Goal: Task Accomplishment & Management: Manage account settings

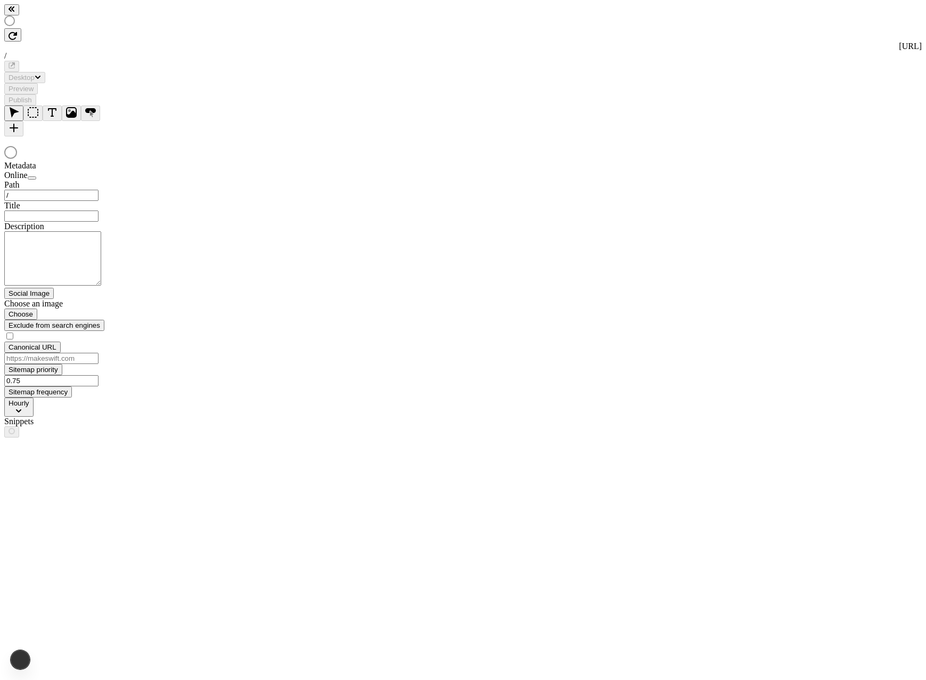
type input "/page-6"
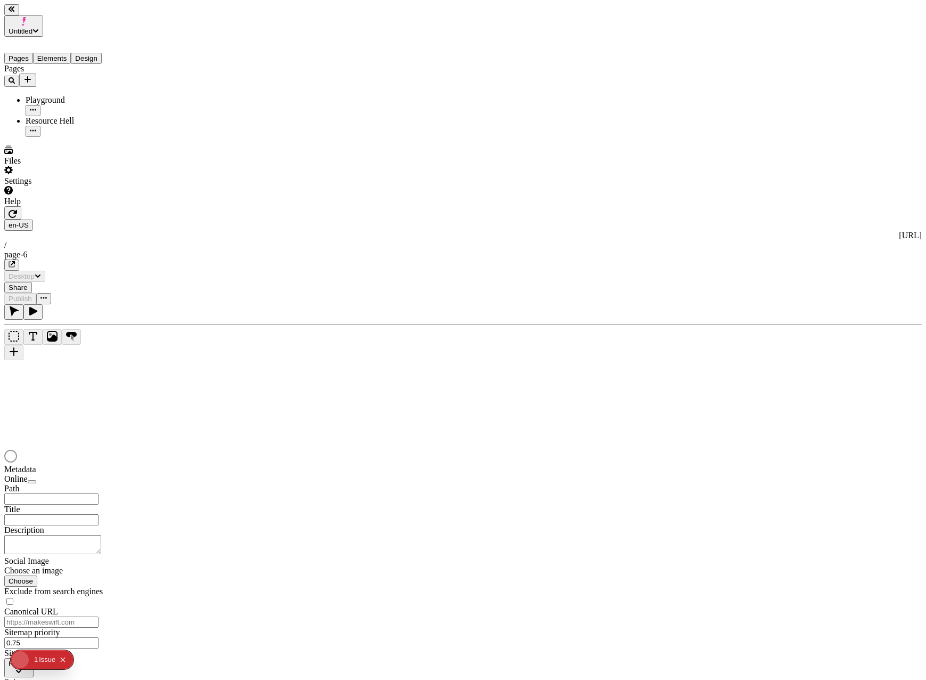
type input "/page-6"
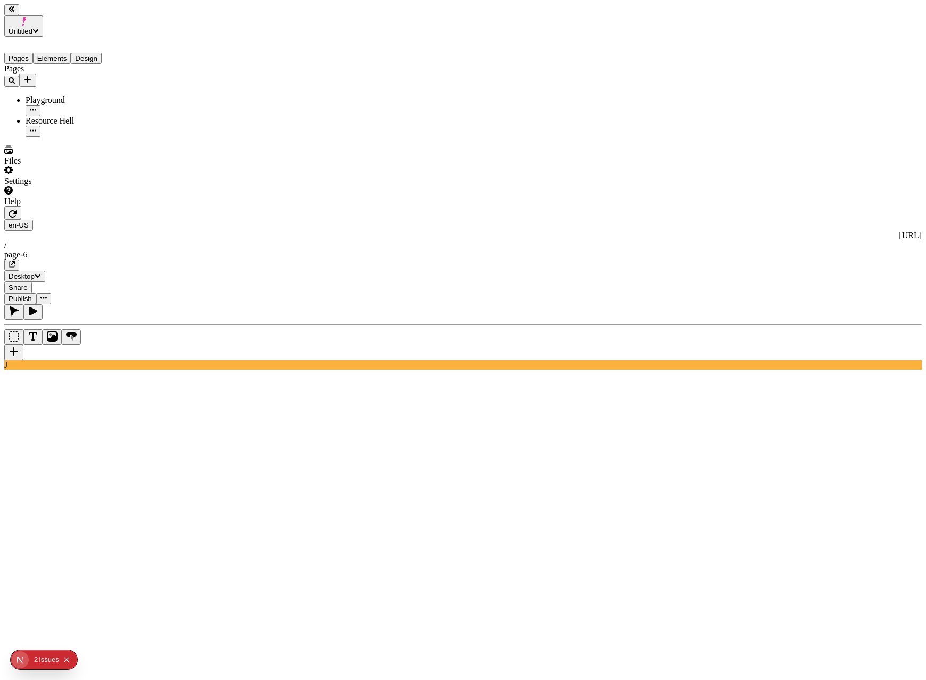
click at [71, 53] on button "Elements" at bounding box center [52, 58] width 38 height 11
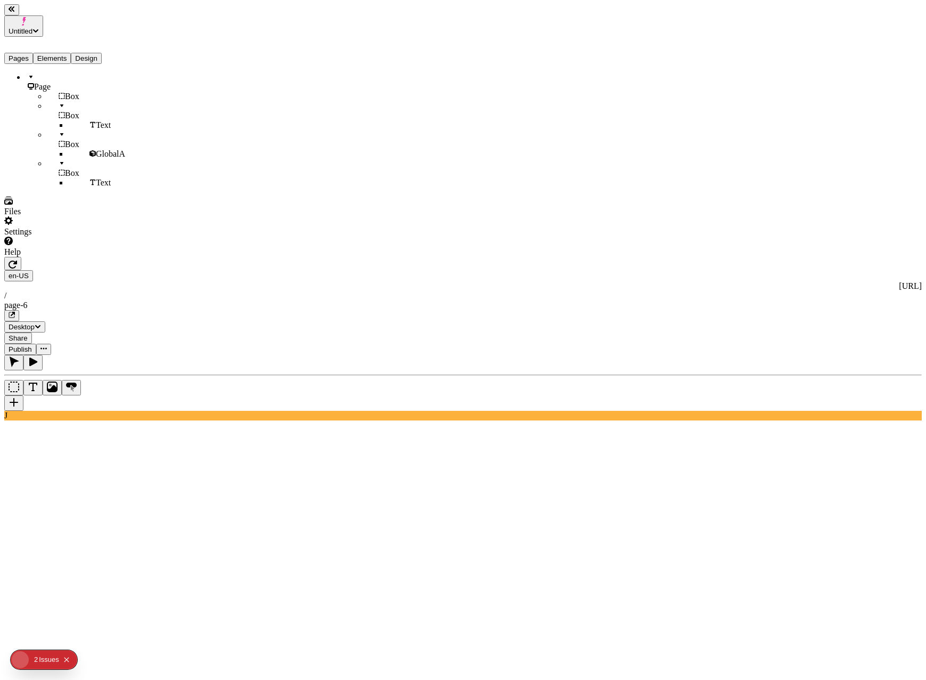
click at [99, 53] on button "Design" at bounding box center [86, 58] width 31 height 11
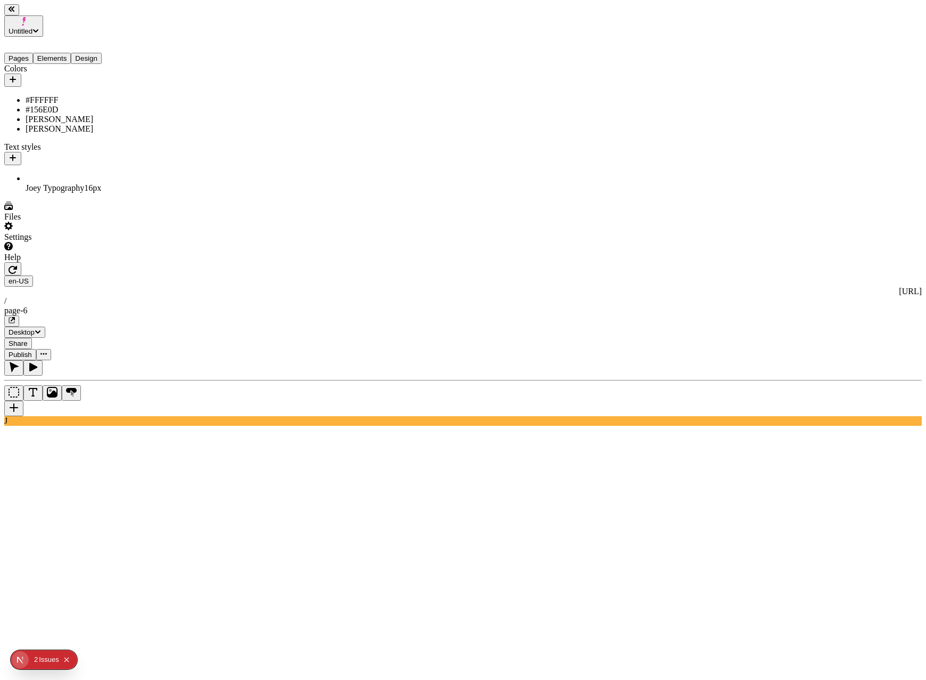
click at [42, 131] on div "[PERSON_NAME]" at bounding box center [79, 129] width 107 height 10
type input "#FF0091"
click at [178, 223] on span "Save" at bounding box center [170, 219] width 16 height 8
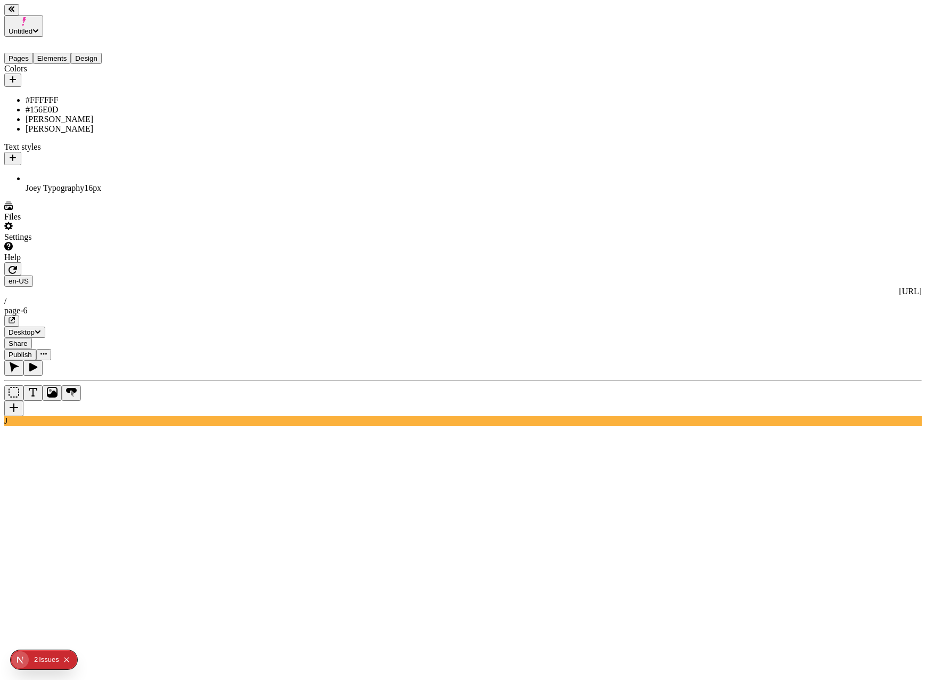
click at [32, 350] on span "Publish" at bounding box center [20, 354] width 23 height 8
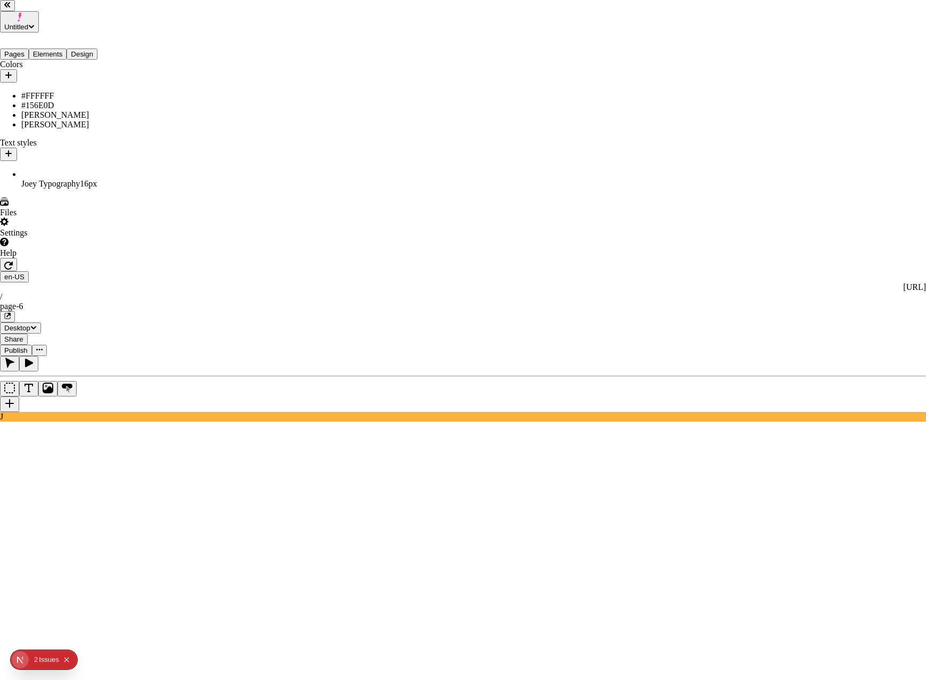
checkbox input "true"
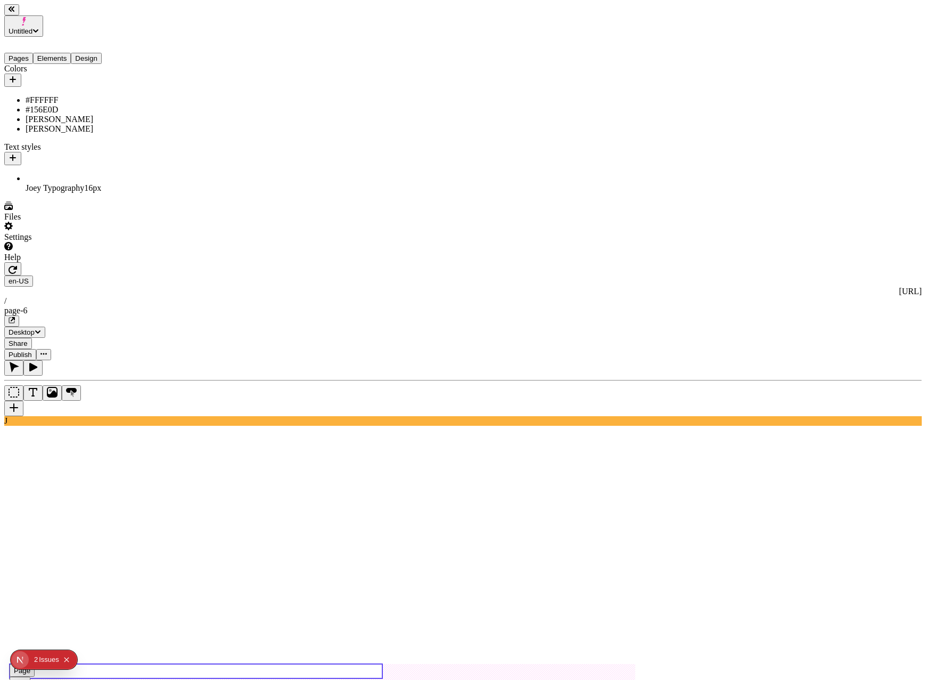
click at [190, 664] on use at bounding box center [196, 671] width 373 height 14
type input "240"
type input "0"
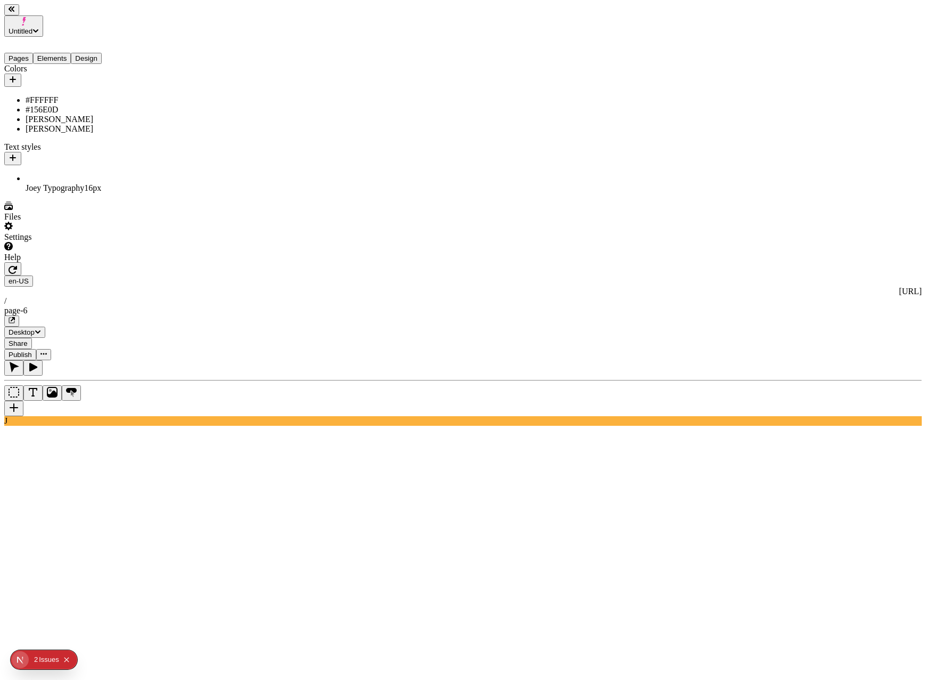
click at [36, 349] on button "Publish" at bounding box center [20, 354] width 32 height 11
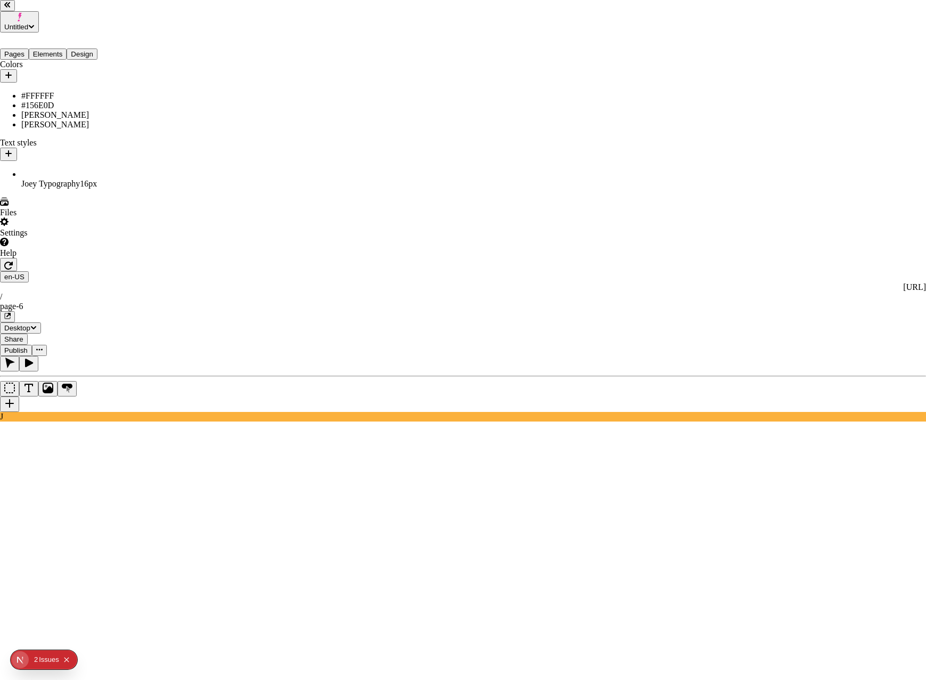
checkbox input "true"
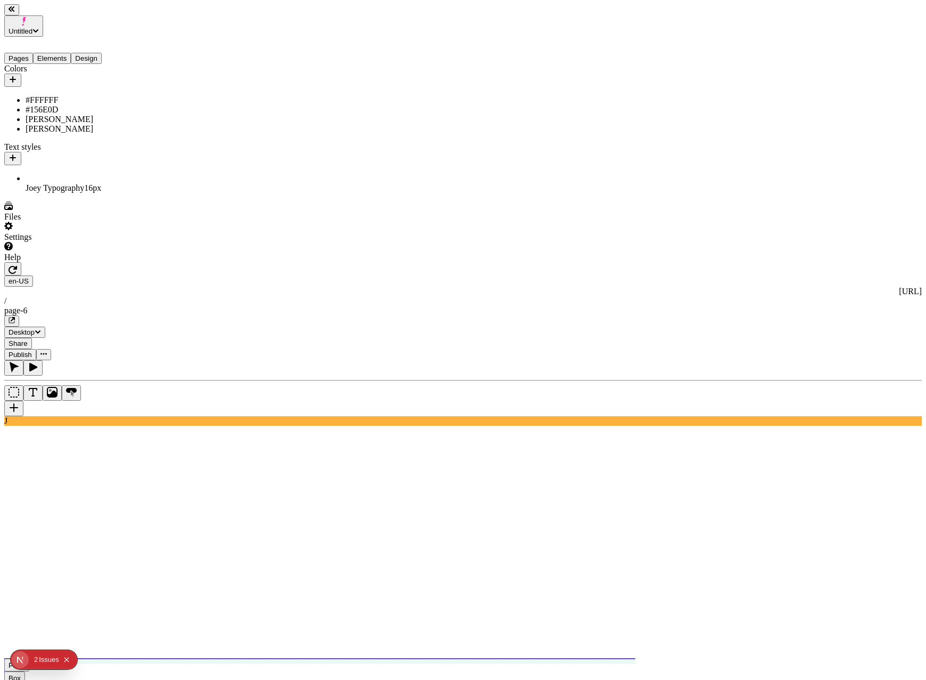
click at [484, 658] on use at bounding box center [345, 676] width 682 height 36
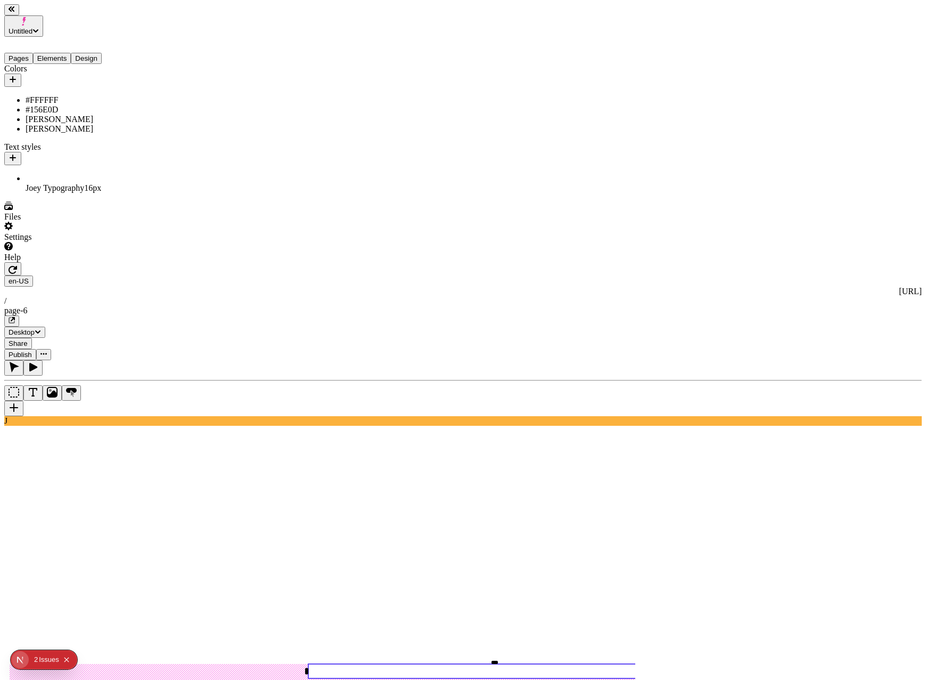
type input "Playground"
type input "250"
type input "0"
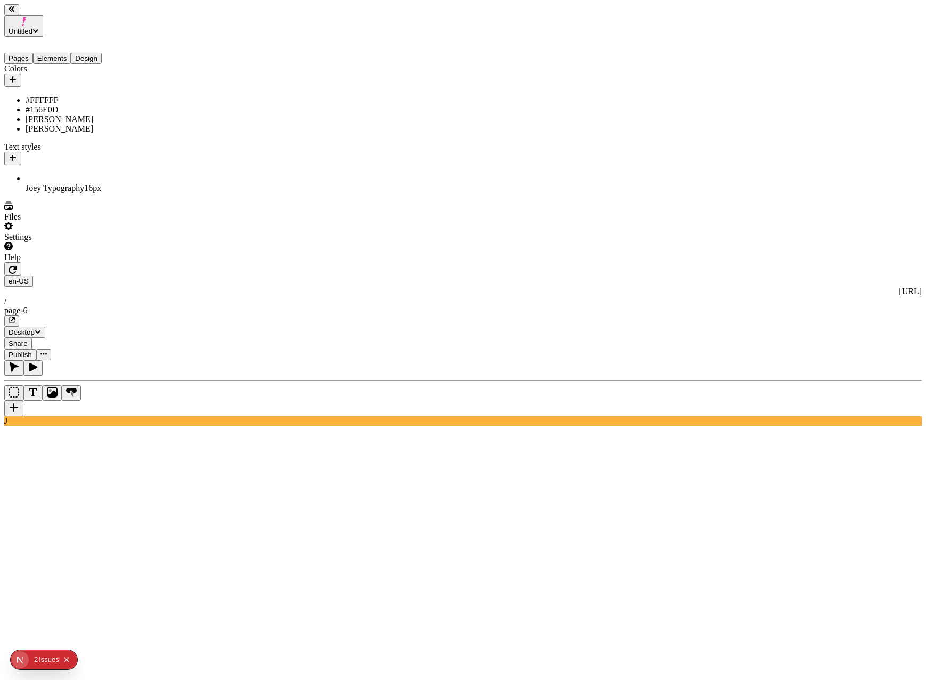
click at [32, 350] on span "Publish" at bounding box center [20, 354] width 23 height 8
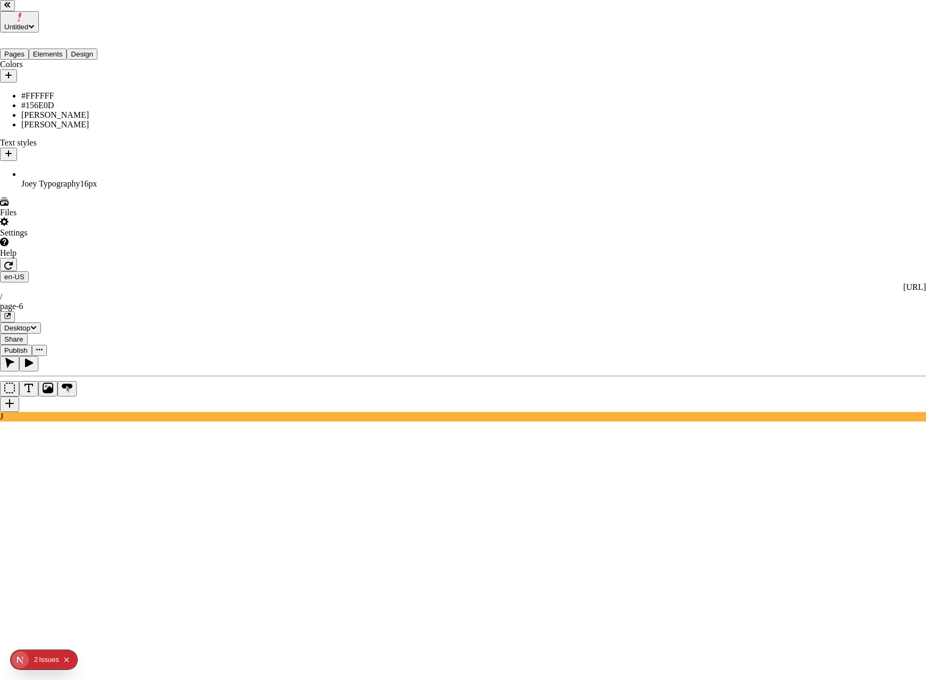
checkbox input "true"
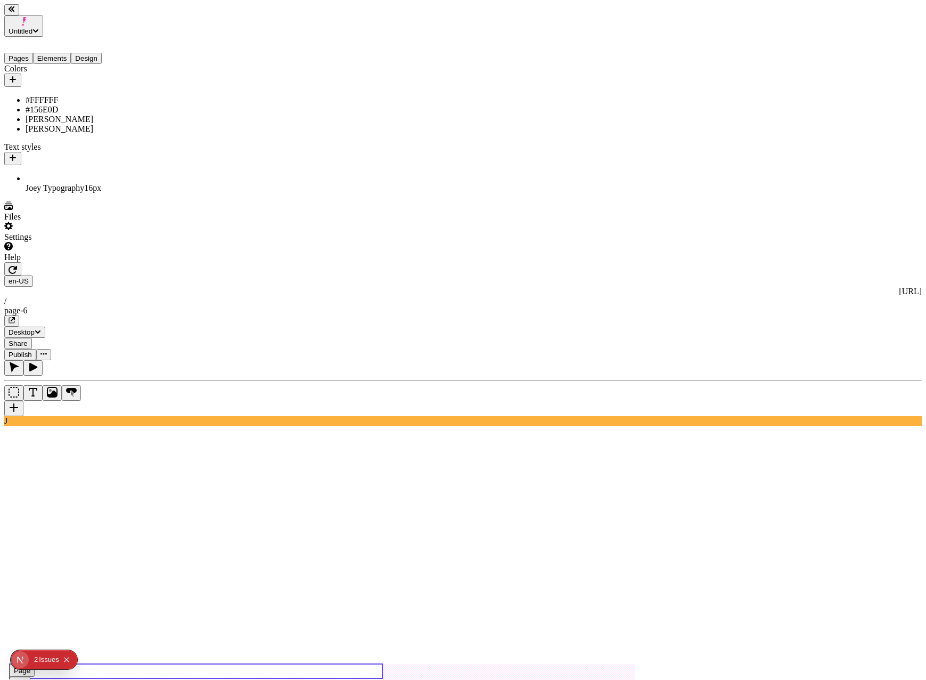
click at [216, 664] on use at bounding box center [196, 671] width 373 height 14
type input "185"
type input "0"
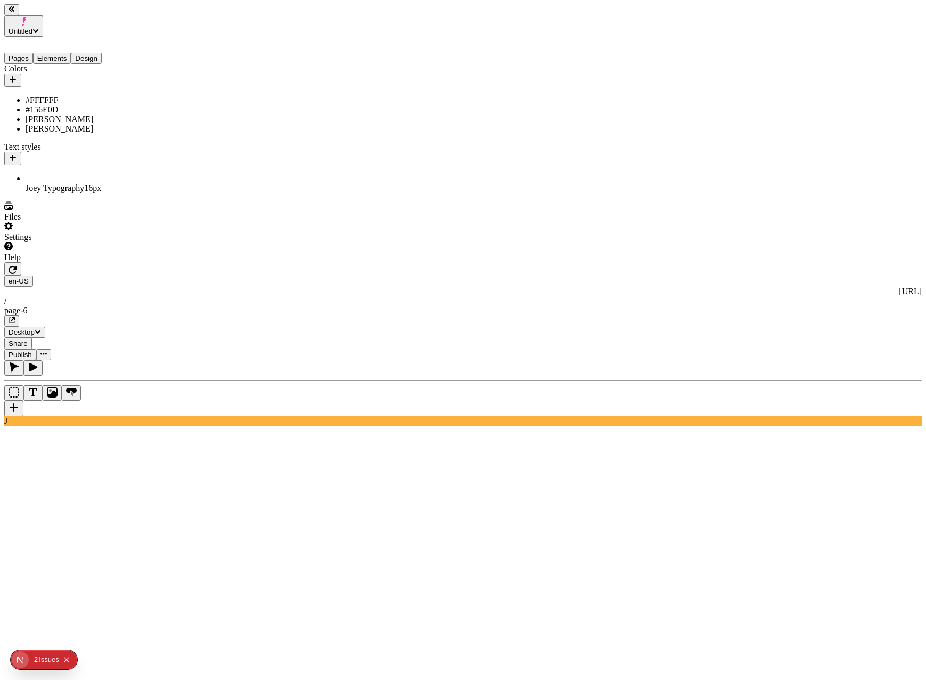
click at [32, 350] on span "Publish" at bounding box center [20, 354] width 23 height 8
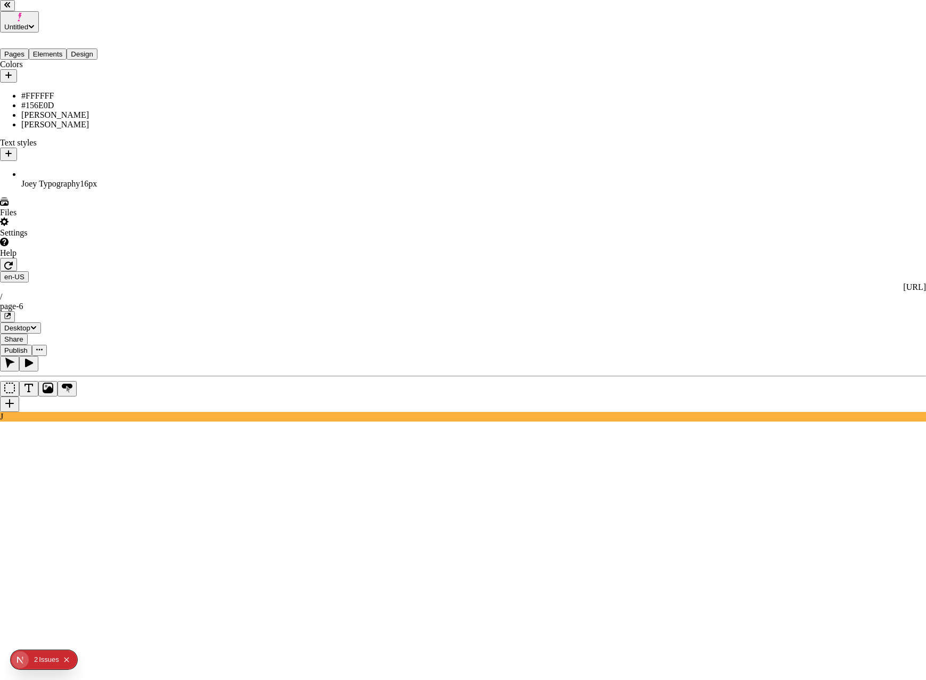
checkbox input "true"
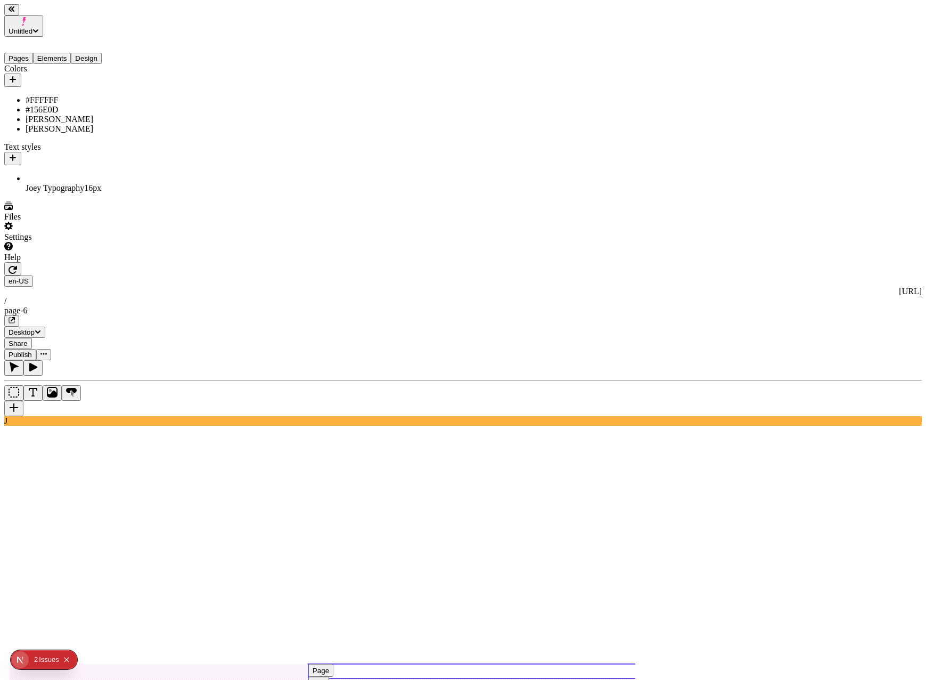
click at [512, 664] on g at bounding box center [346, 676] width 672 height 25
type input "220"
type input "255"
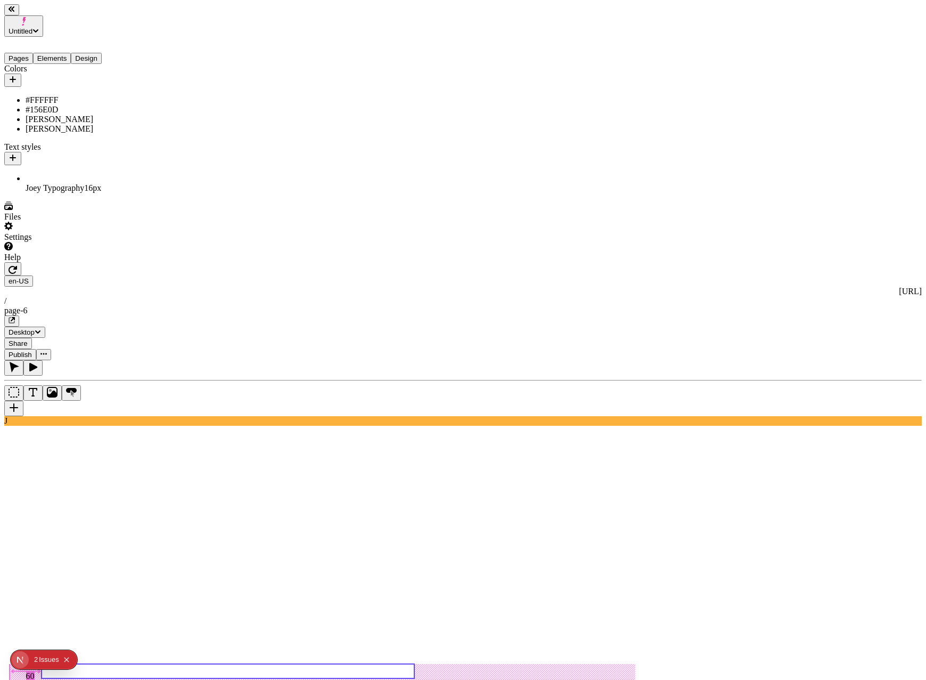
type input "0"
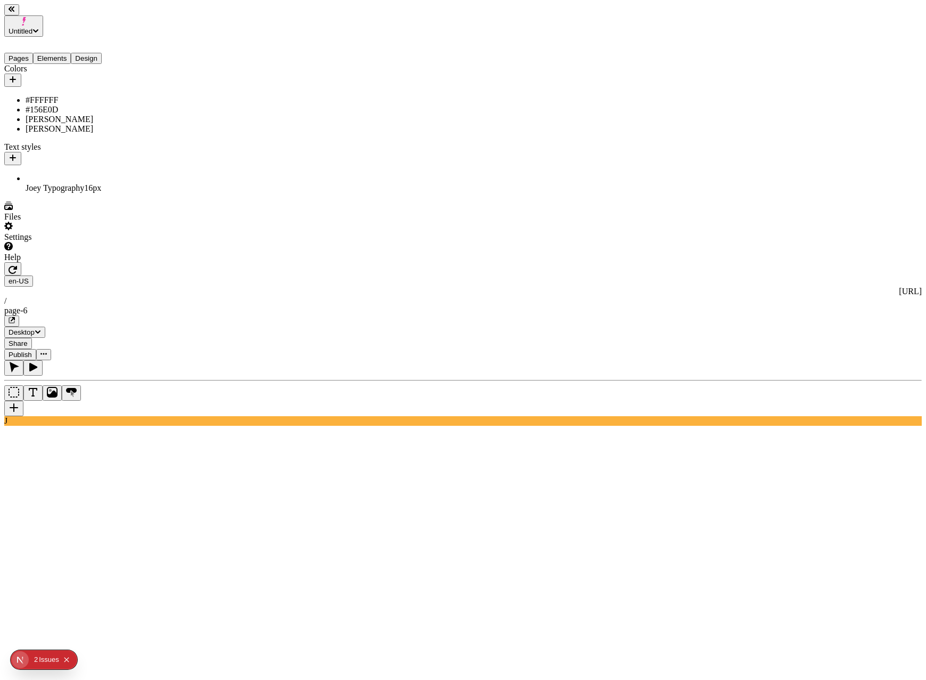
click at [32, 350] on span "Publish" at bounding box center [20, 354] width 23 height 8
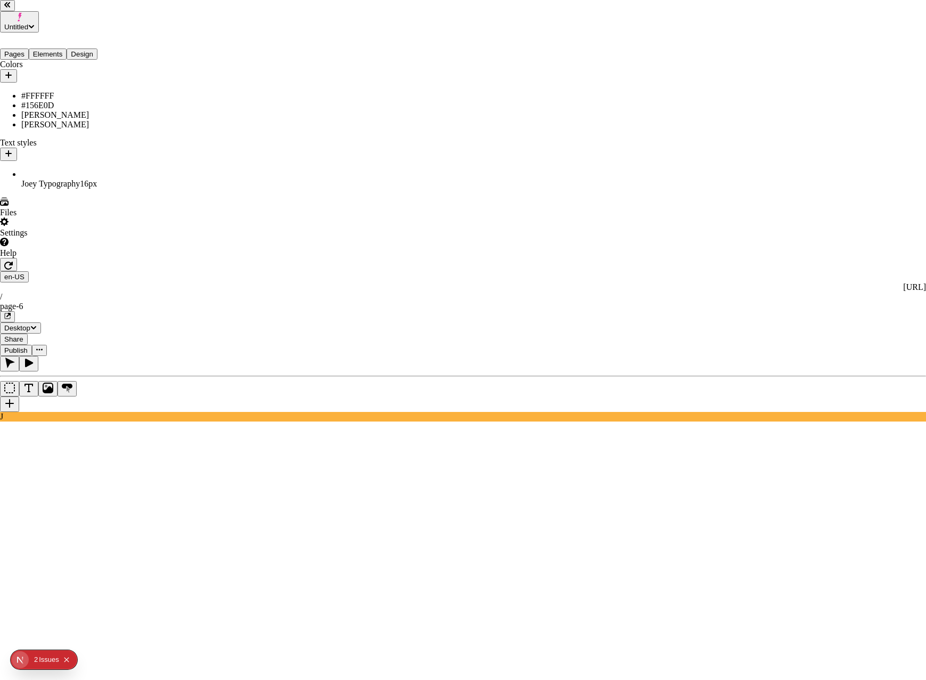
checkbox input "true"
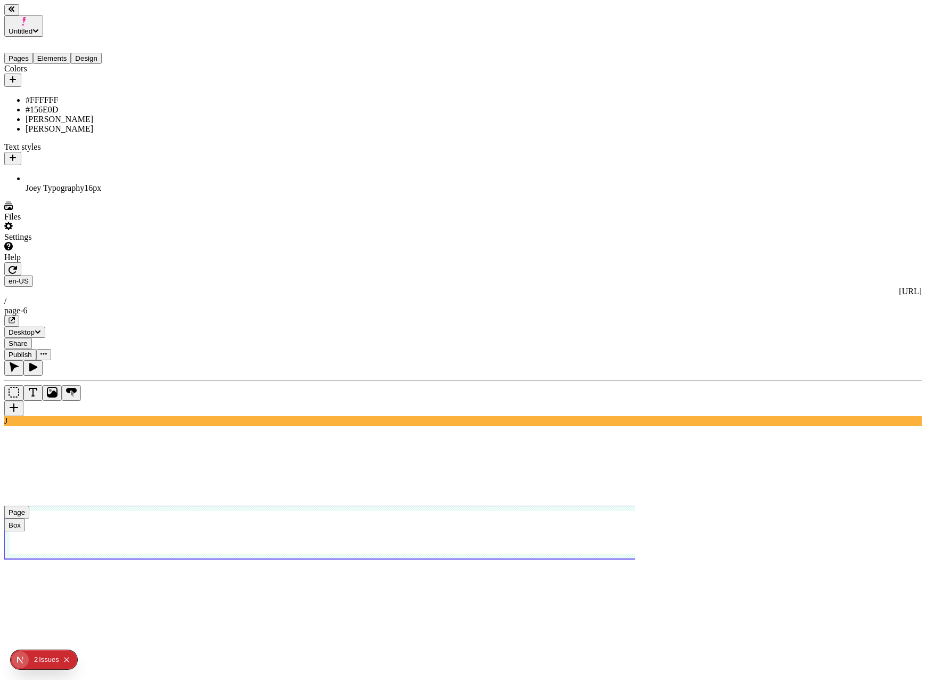
click at [357, 505] on use at bounding box center [345, 531] width 682 height 53
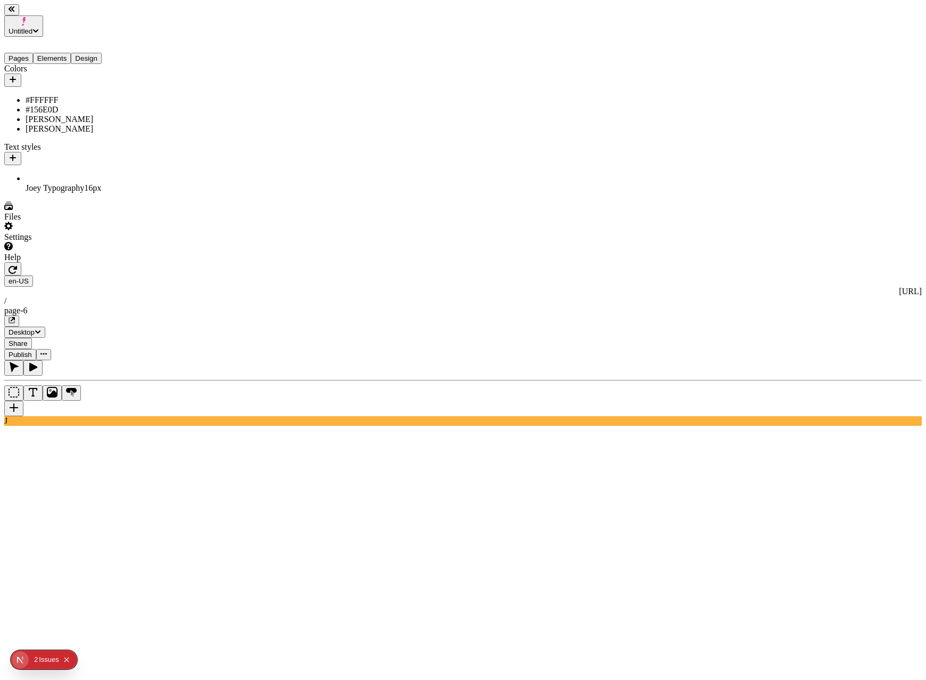
click at [45, 127] on div "[PERSON_NAME]" at bounding box center [79, 129] width 107 height 10
type input "#FF0000"
click at [183, 224] on button "Save" at bounding box center [170, 218] width 24 height 11
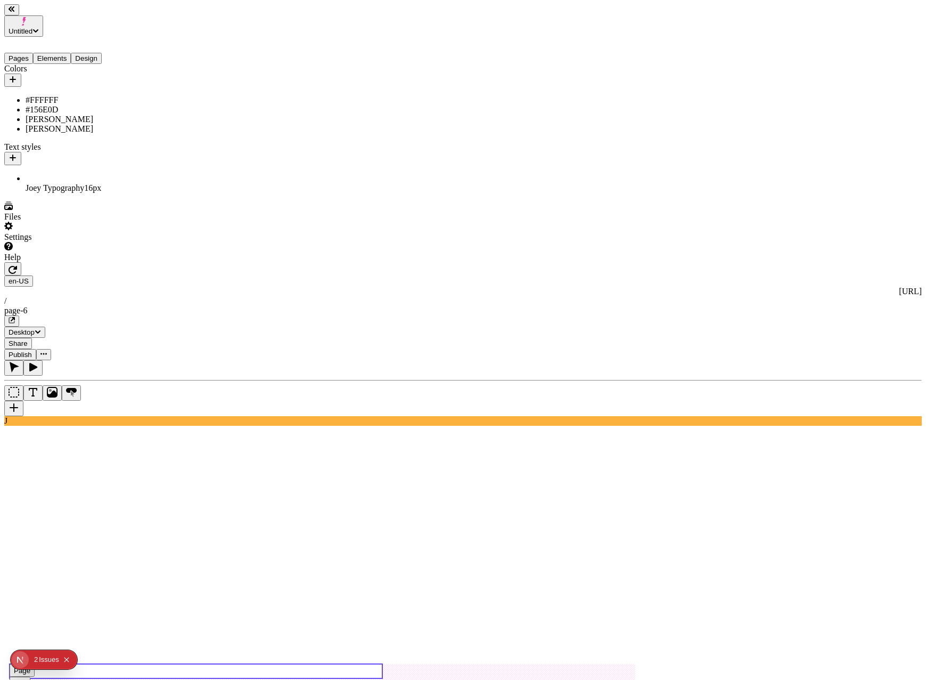
click at [214, 664] on use at bounding box center [196, 671] width 373 height 14
type input "230"
click at [32, 350] on span "Publish" at bounding box center [20, 354] width 23 height 8
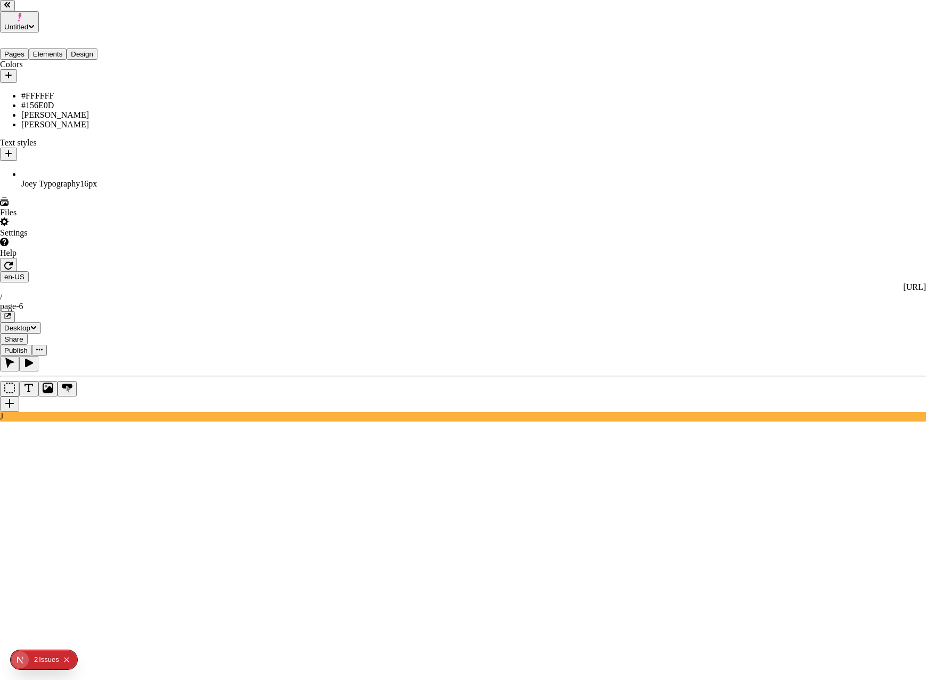
checkbox input "true"
checkbox input "false"
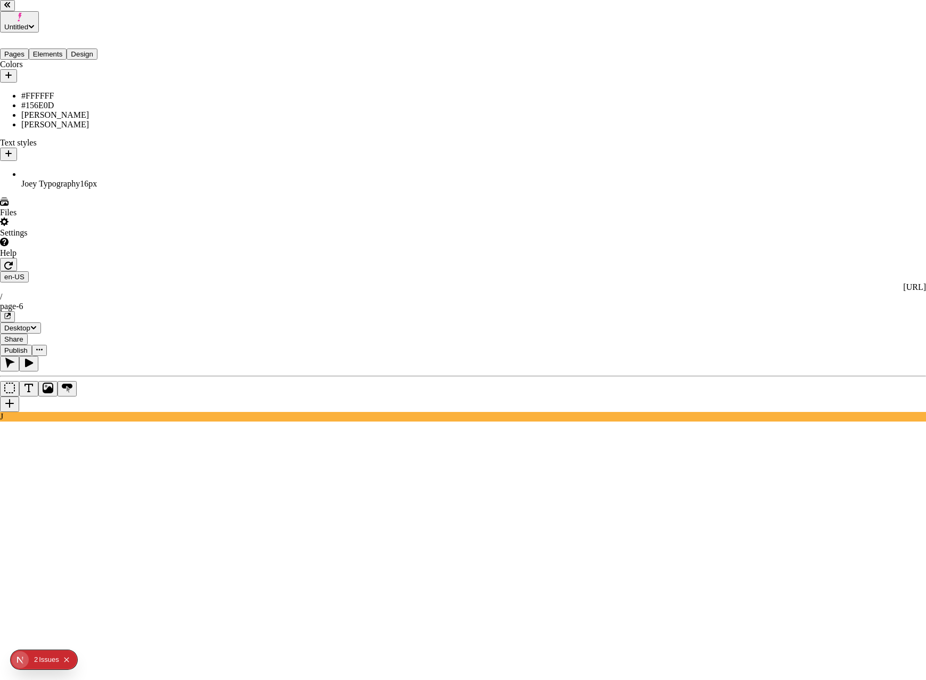
checkbox input "true"
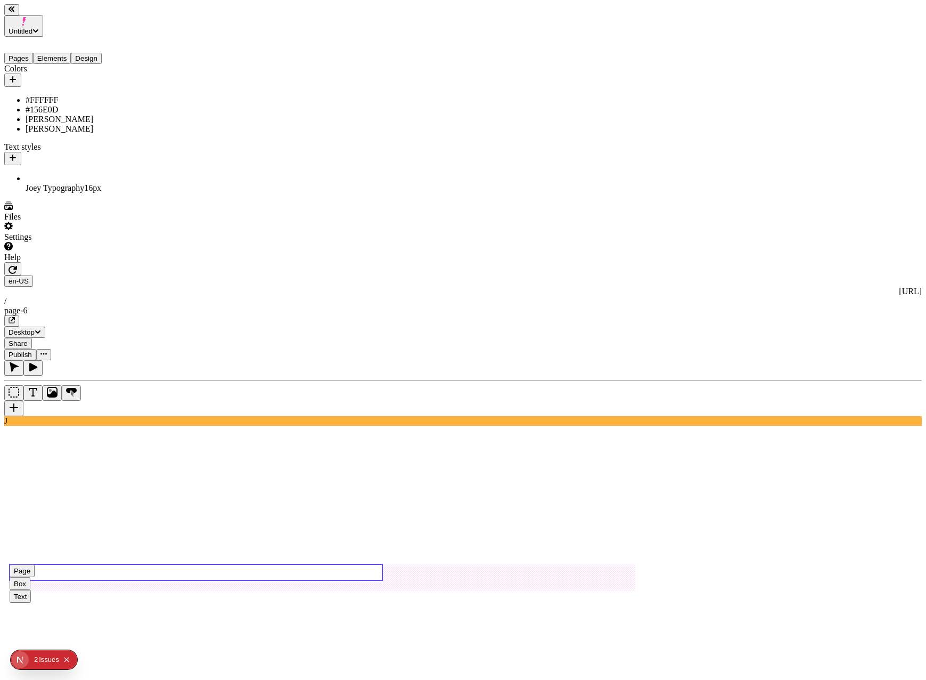
click at [222, 564] on use at bounding box center [196, 572] width 373 height 16
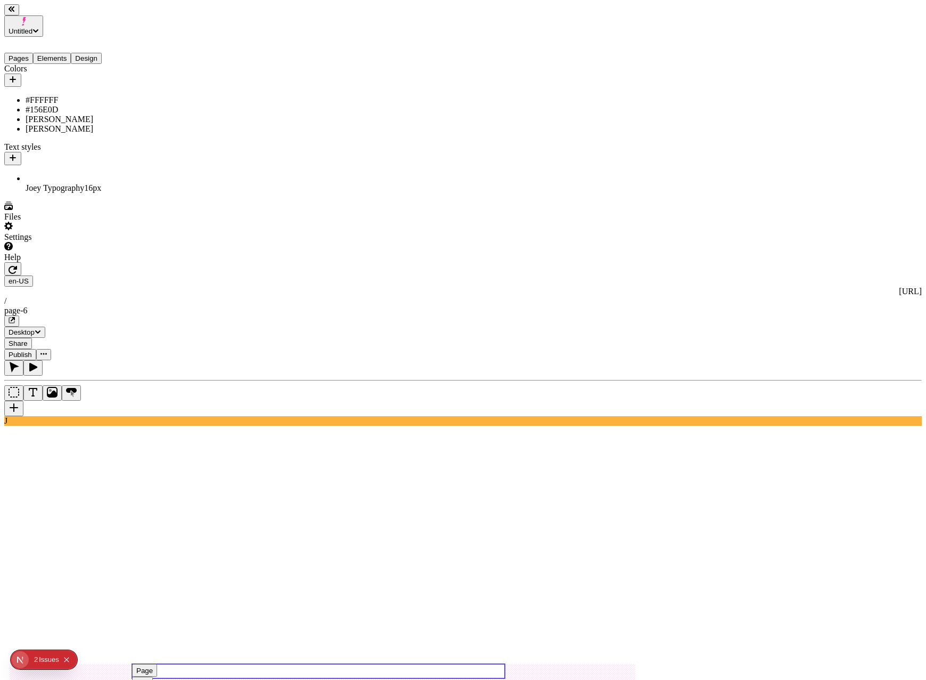
click at [307, 664] on use at bounding box center [318, 671] width 373 height 14
type input "0"
click at [32, 350] on span "Publish" at bounding box center [20, 354] width 23 height 8
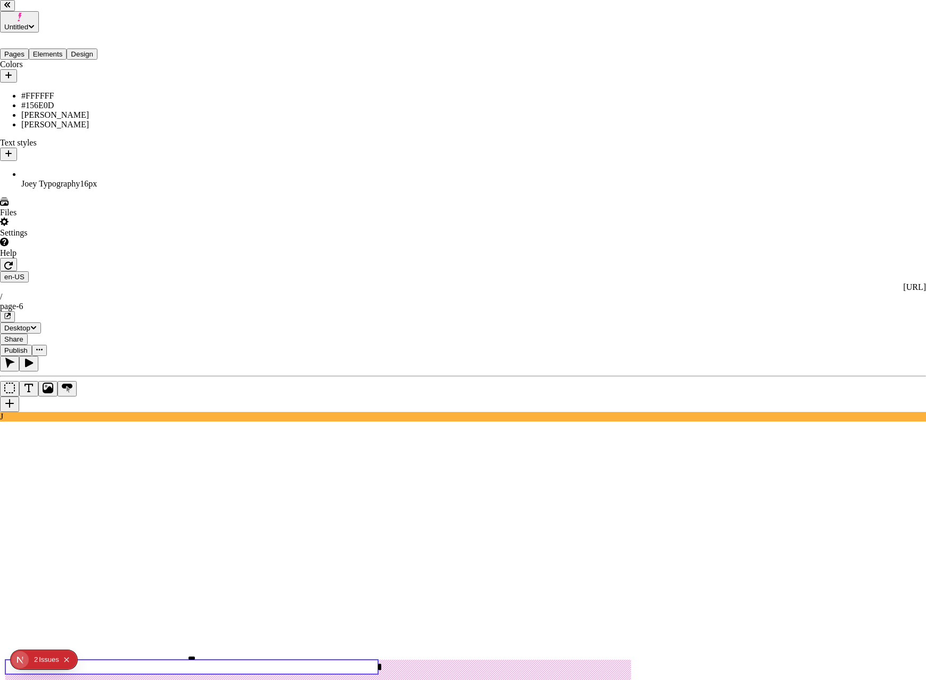
checkbox input "true"
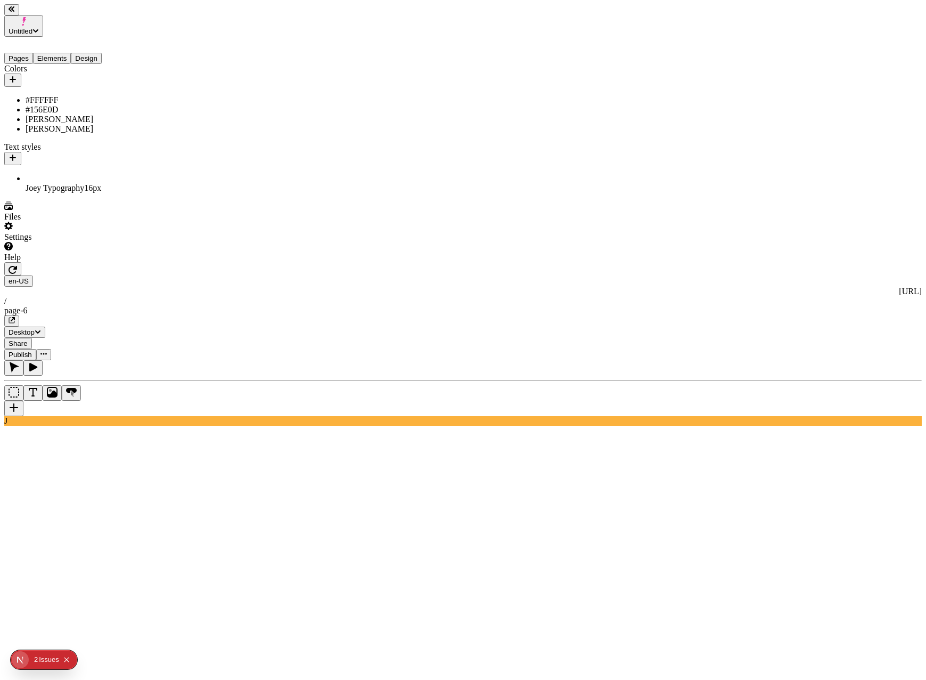
type textarea "test metadata change"
click at [32, 350] on span "Publish" at bounding box center [20, 354] width 23 height 8
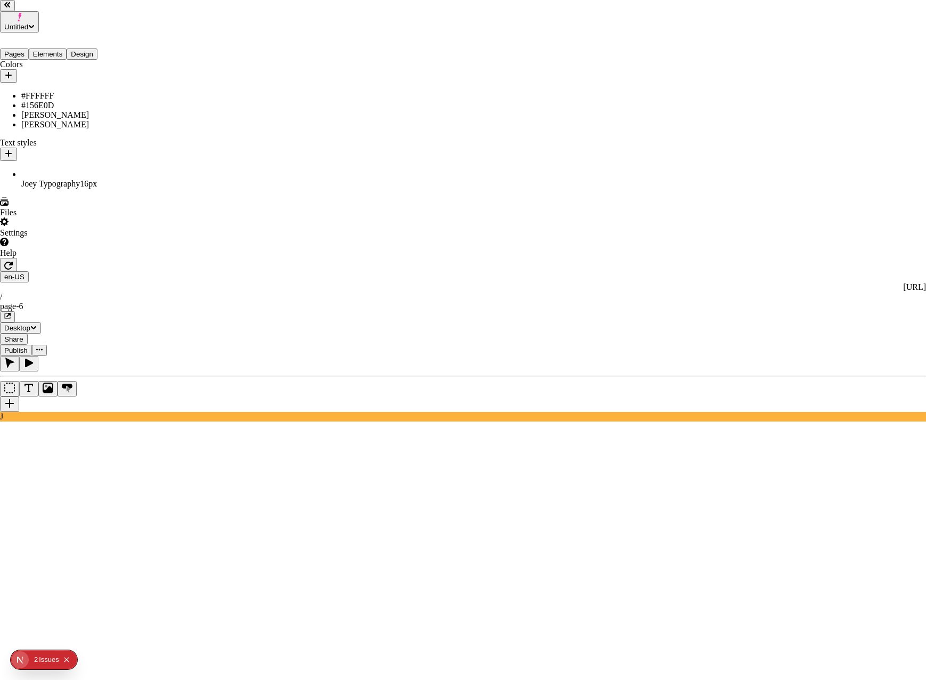
drag, startPoint x: 395, startPoint y: 240, endPoint x: 400, endPoint y: 256, distance: 16.2
checkbox input "true"
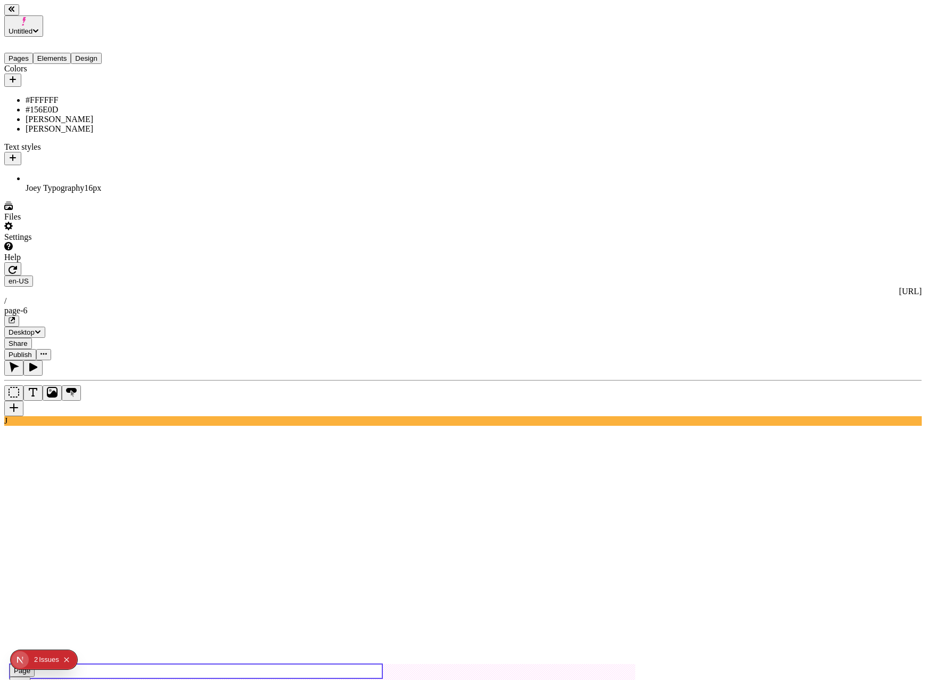
click at [213, 664] on use at bounding box center [196, 671] width 373 height 14
type input "75"
click at [32, 350] on span "Publish" at bounding box center [20, 354] width 23 height 8
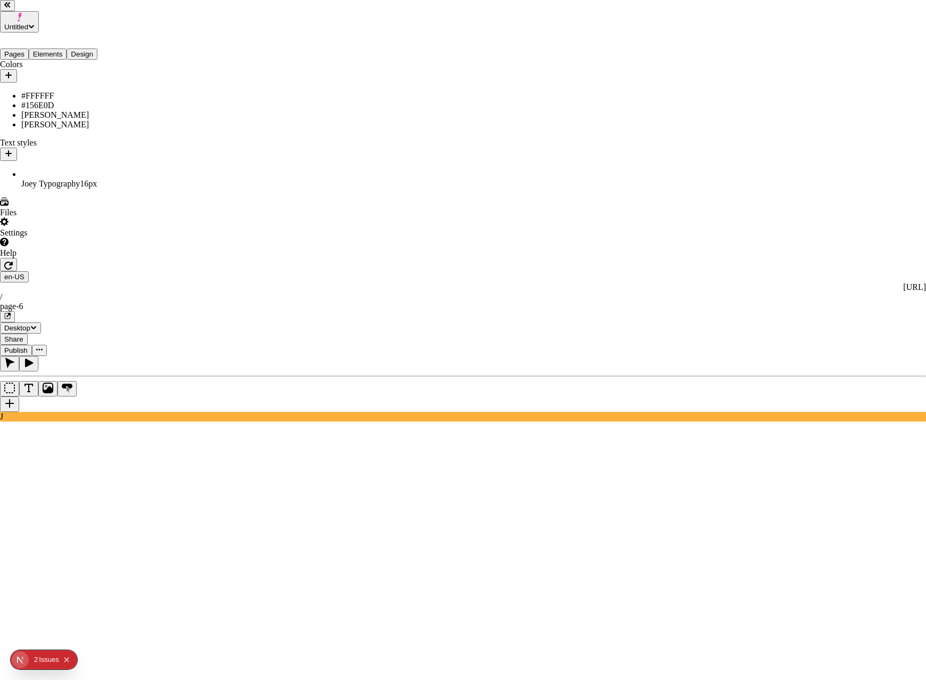
drag, startPoint x: 334, startPoint y: 237, endPoint x: 356, endPoint y: 255, distance: 28.8
checkbox input "true"
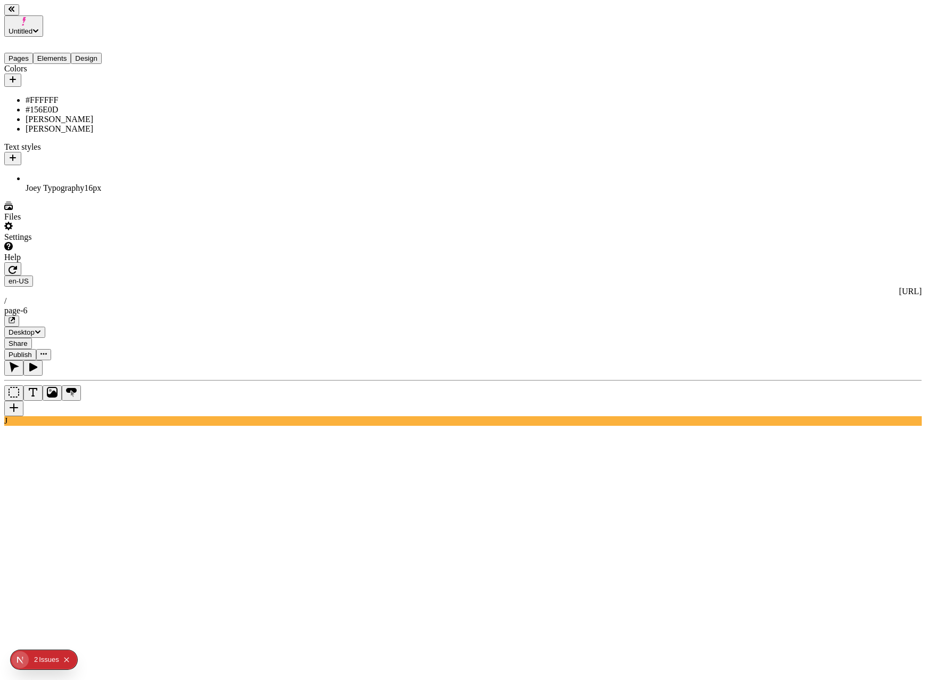
click at [59, 130] on div "[PERSON_NAME]" at bounding box center [79, 129] width 107 height 10
type input "#FF0077"
click at [178, 223] on span "Save" at bounding box center [170, 219] width 16 height 8
click at [32, 350] on span "Publish" at bounding box center [20, 354] width 23 height 8
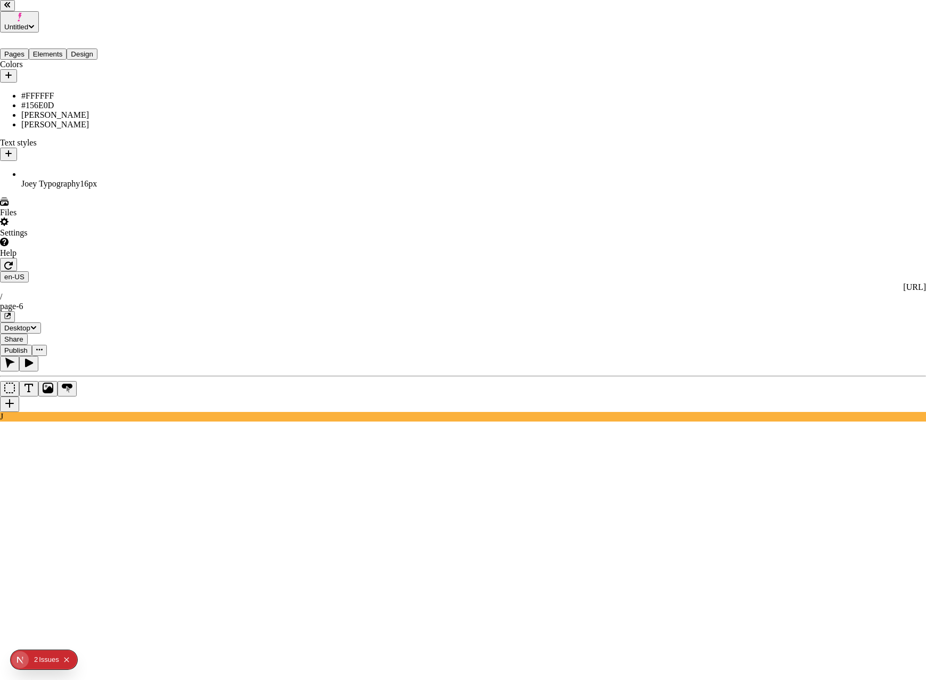
drag, startPoint x: 372, startPoint y: 212, endPoint x: 449, endPoint y: 318, distance: 130.7
checkbox input "true"
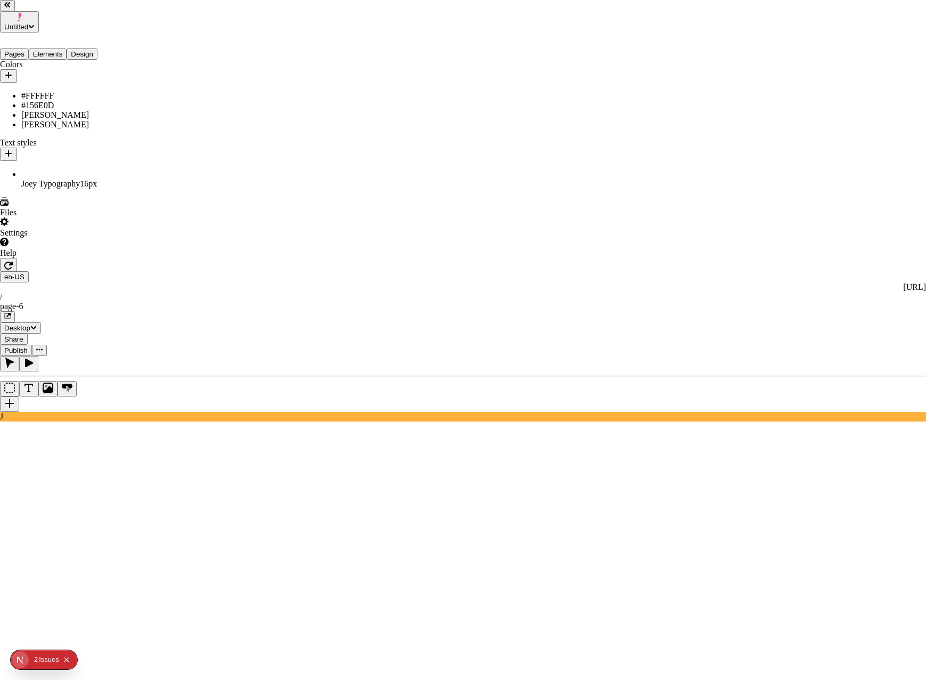
checkbox input "true"
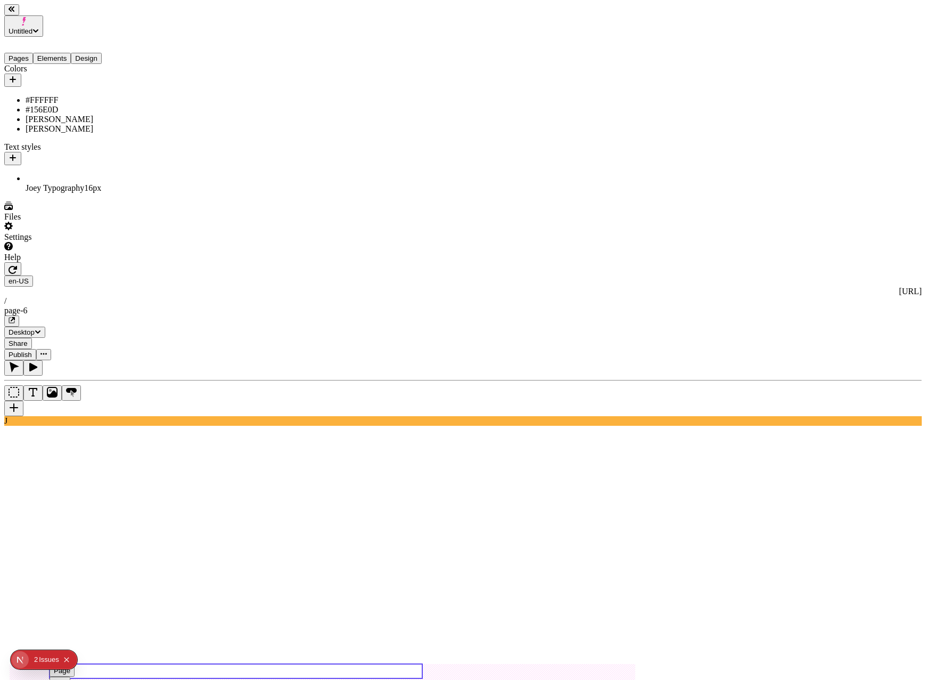
click at [231, 664] on use at bounding box center [236, 671] width 373 height 14
type input "0"
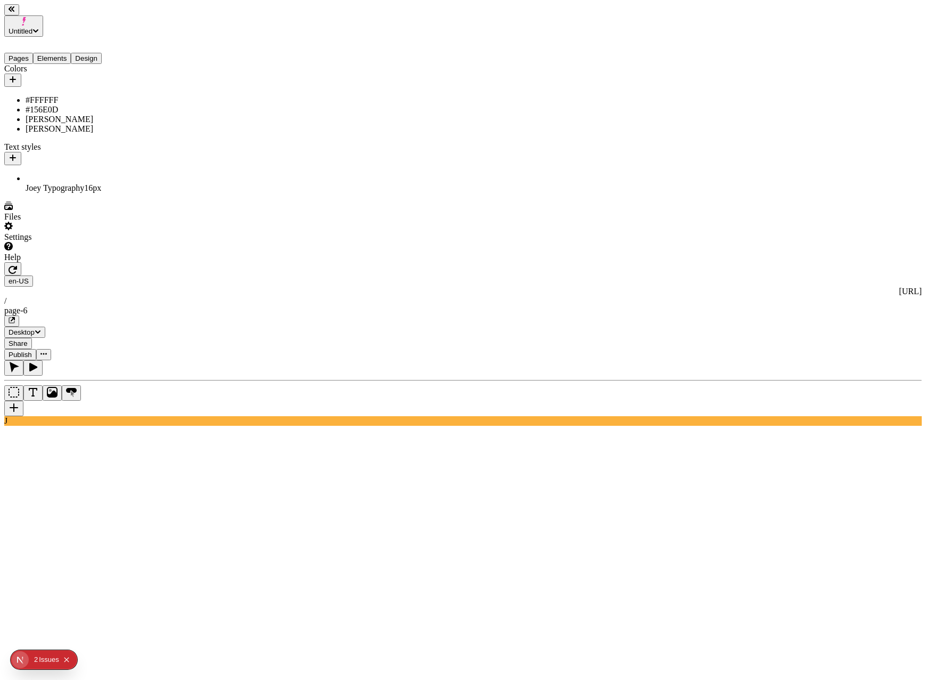
click at [32, 350] on span "Publish" at bounding box center [20, 354] width 23 height 8
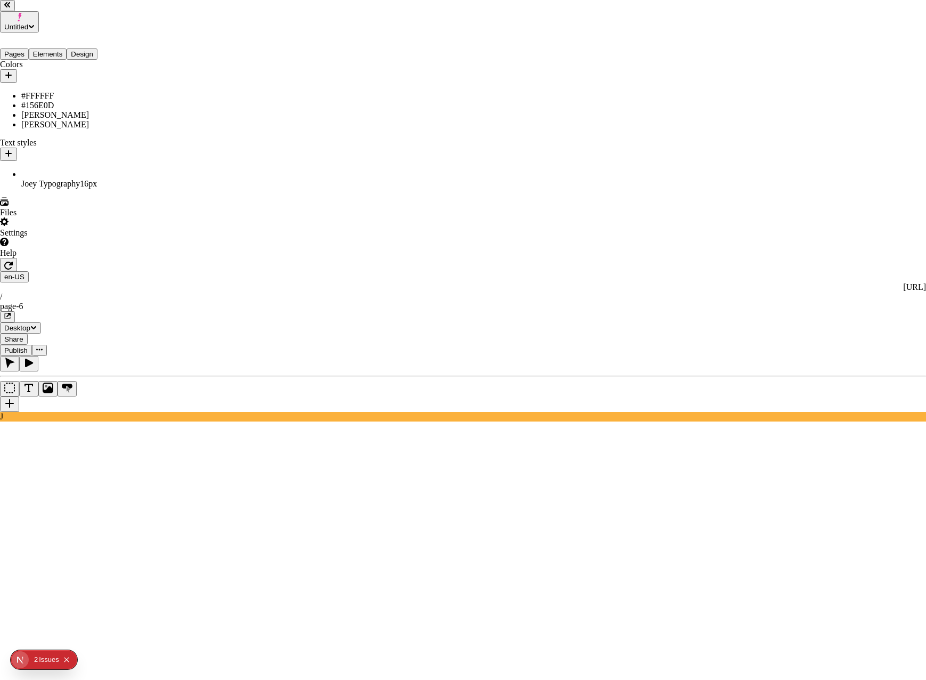
checkbox input "true"
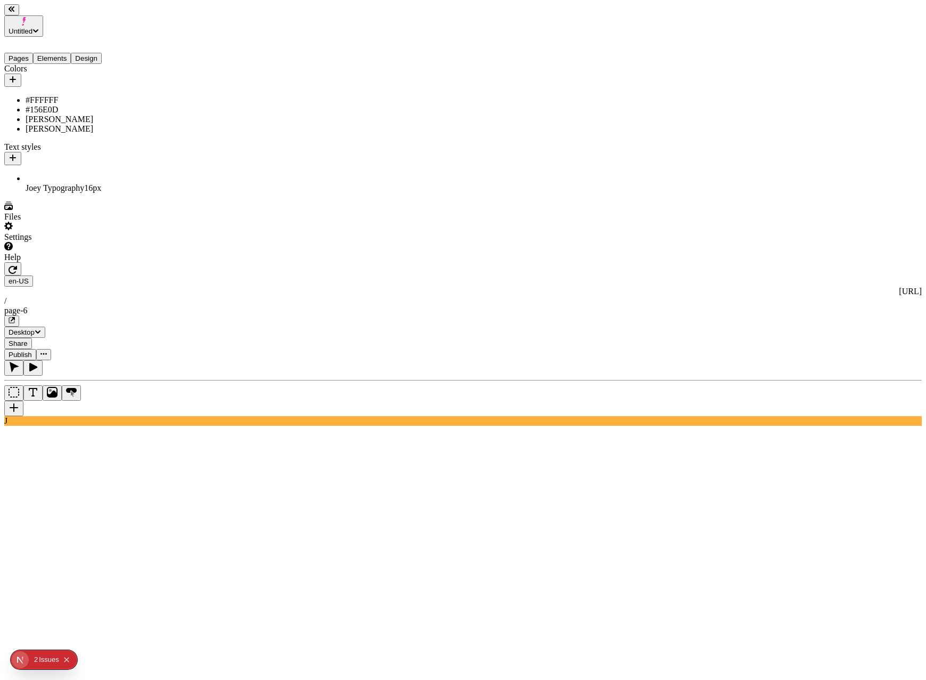
click at [45, 127] on div "[PERSON_NAME]" at bounding box center [79, 129] width 107 height 10
type input "#FF0000"
click at [178, 223] on span "Save" at bounding box center [170, 219] width 16 height 8
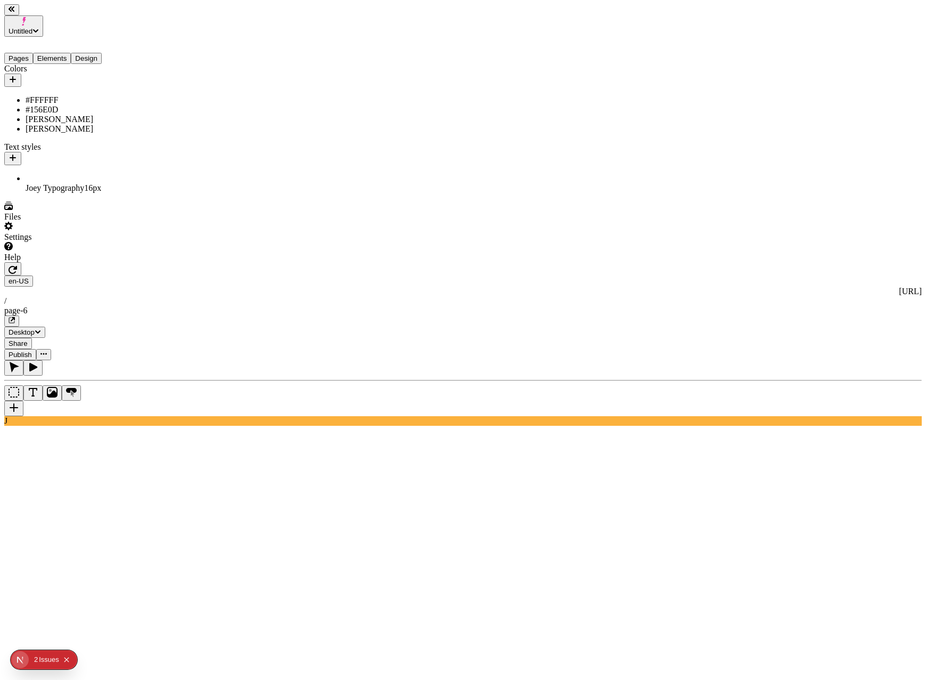
click at [32, 350] on span "Publish" at bounding box center [20, 354] width 23 height 8
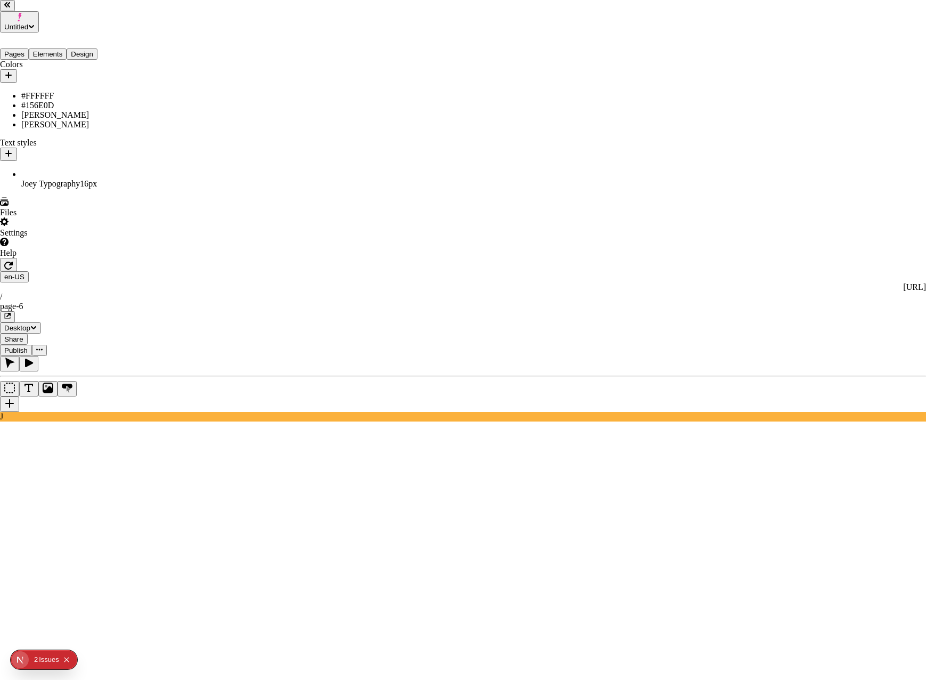
checkbox input "true"
